Goal: Navigation & Orientation: Understand site structure

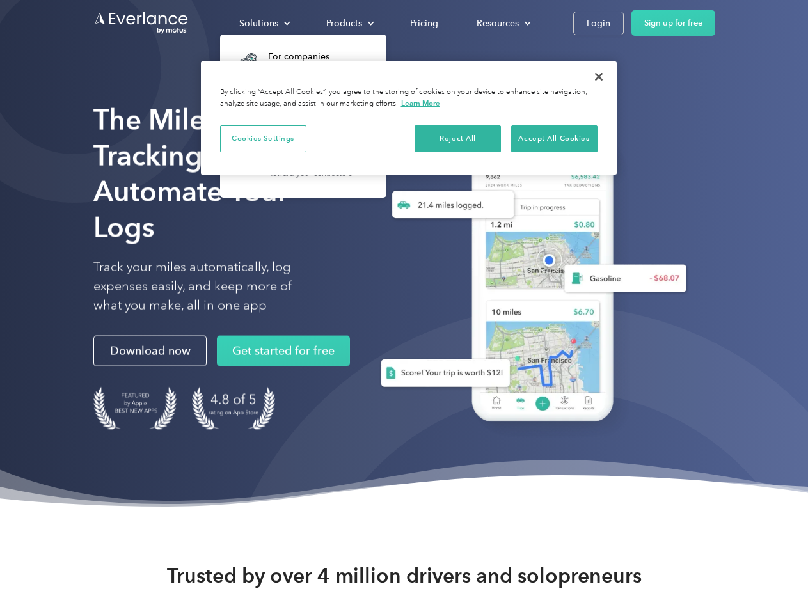
click at [264, 23] on div "Solutions" at bounding box center [258, 23] width 39 height 16
click at [349, 23] on div "Products" at bounding box center [344, 23] width 36 height 16
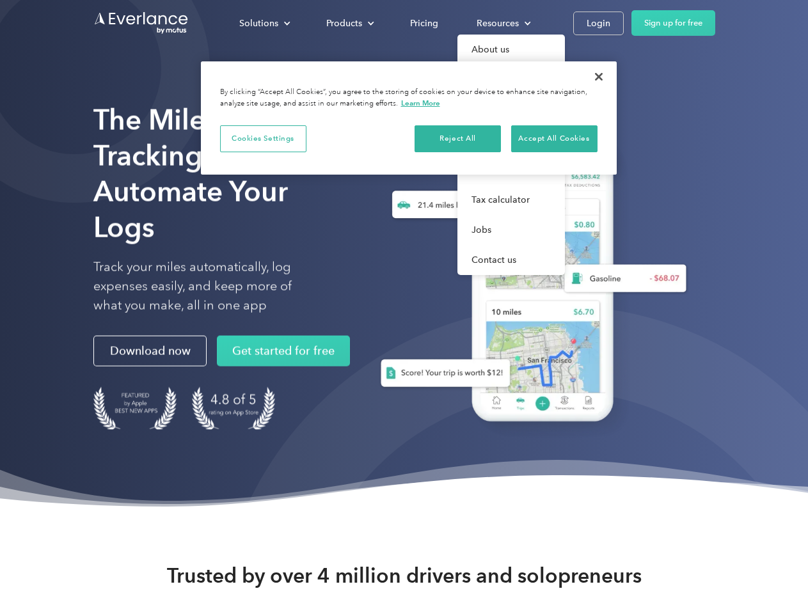
click at [502, 23] on div "Resources" at bounding box center [498, 23] width 42 height 16
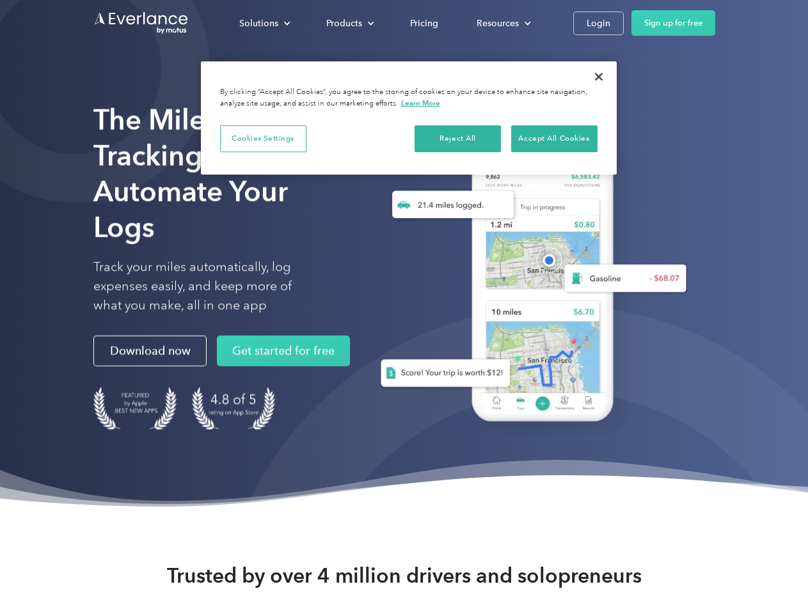
click at [263, 138] on button "Cookies Settings" at bounding box center [263, 138] width 86 height 27
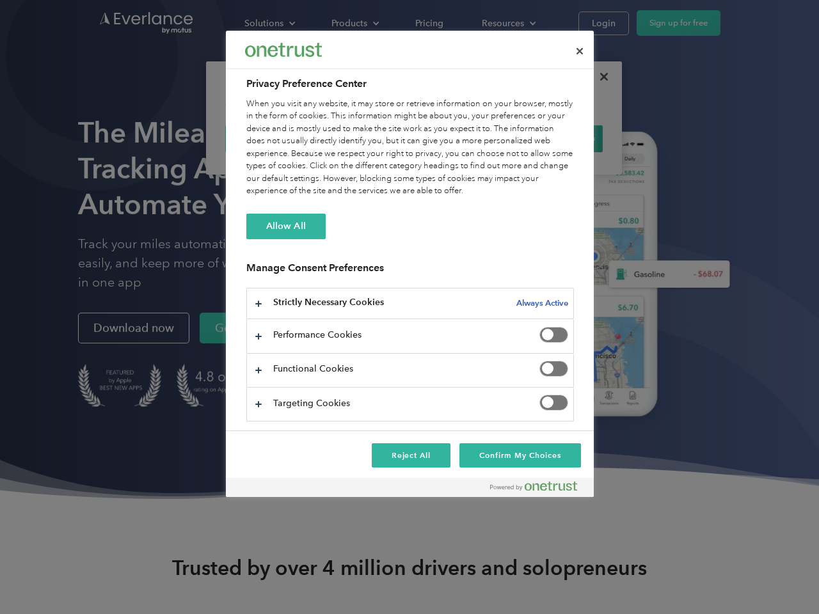
click at [458, 138] on div "When you visit any website, it may store or retrieve information on your browse…" at bounding box center [410, 148] width 328 height 100
click at [554, 138] on div "When you visit any website, it may store or retrieve information on your browse…" at bounding box center [410, 148] width 328 height 100
click at [599, 77] on div at bounding box center [409, 307] width 819 height 614
